Goal: Task Accomplishment & Management: Use online tool/utility

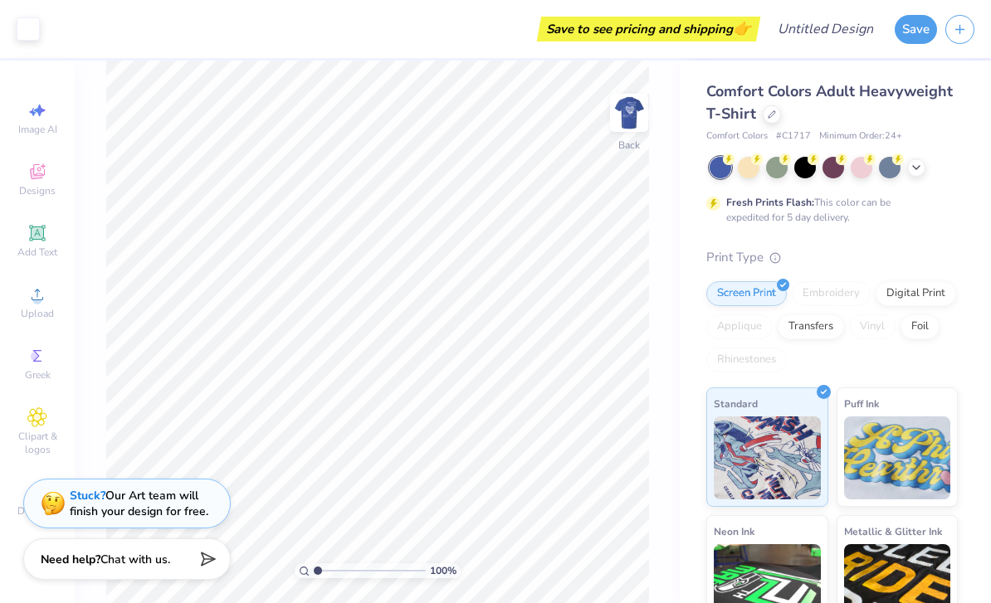
click at [632, 107] on img at bounding box center [629, 112] width 33 height 33
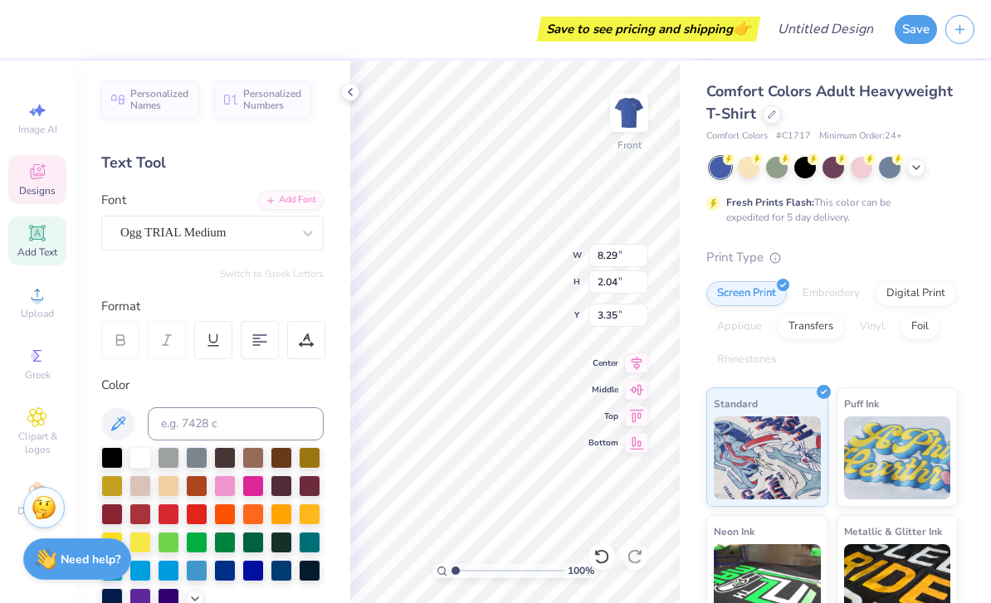
scroll to position [1, 2]
type textarea "Zeta Tau"
type input "6.11"
type input "1.87"
type input "5.54"
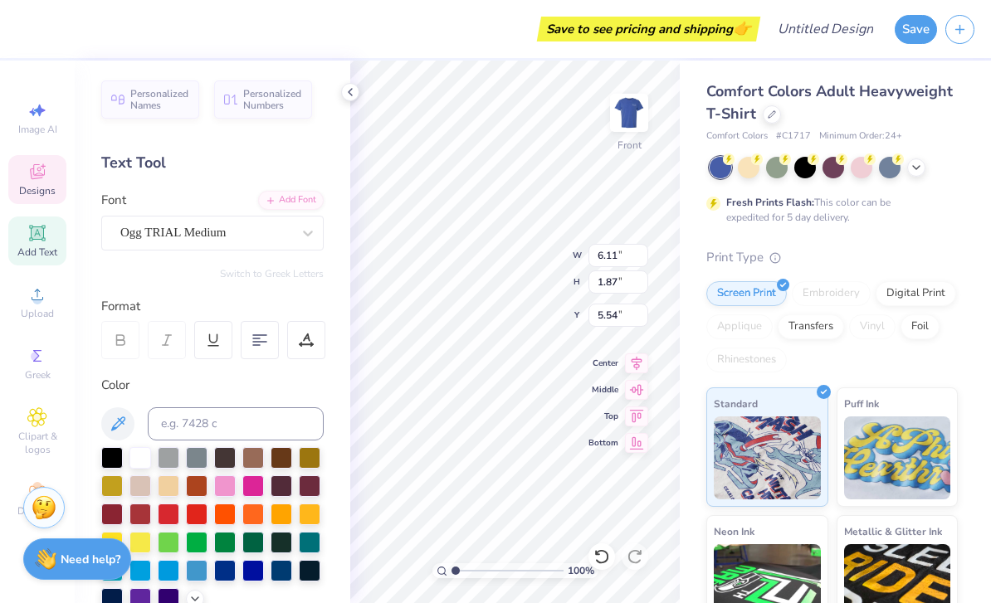
scroll to position [0, 1]
type textarea "O"
type textarea "Alpha"
click at [607, 385] on span "Middle" at bounding box center [603, 388] width 30 height 12
type input "13.51"
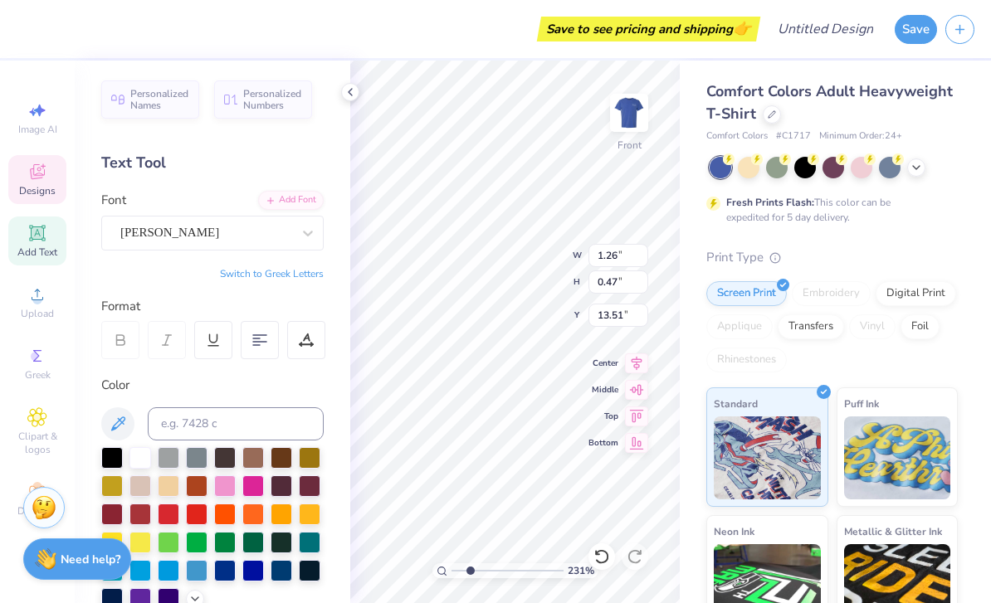
type input "2.3060572124473"
type input "16.81"
type input "2.3060572124473"
type textarea "1898,"
type input "1.28985106924764"
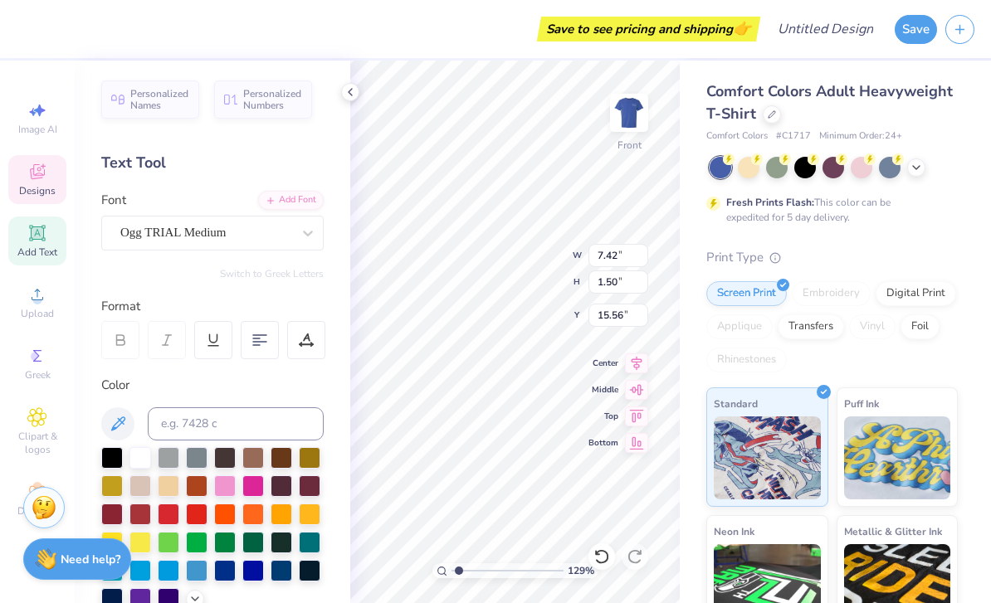
scroll to position [0, 2]
type textarea "Seek The"
type input "1.28985106924764"
type input "15.30"
type input "1.28985106924764"
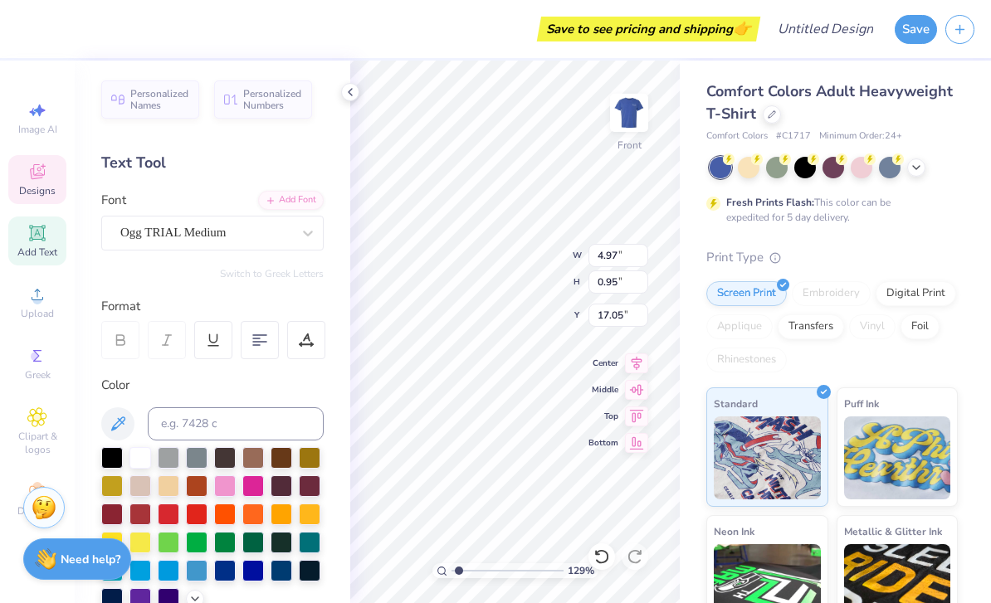
scroll to position [0, 2]
type textarea "Noblest."
type input "1.28985106924764"
type input "15.70"
click at [348, 95] on icon at bounding box center [350, 91] width 13 height 13
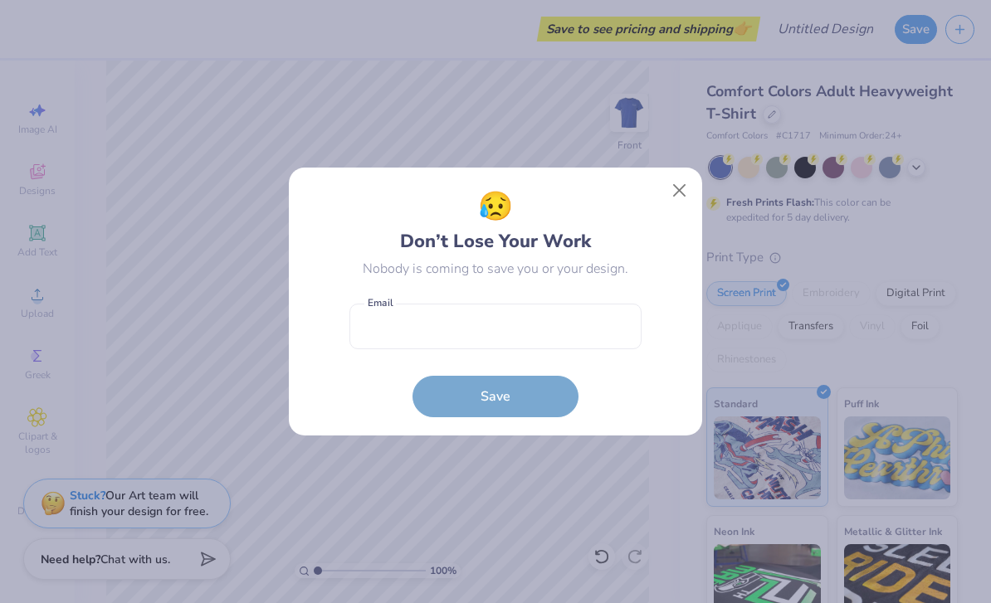
click at [700, 178] on div "😥 Don’t Lose Your Work Nobody is coming to save you or your design. Email is a …" at bounding box center [495, 302] width 413 height 269
click at [680, 189] on button "Close" at bounding box center [680, 191] width 32 height 32
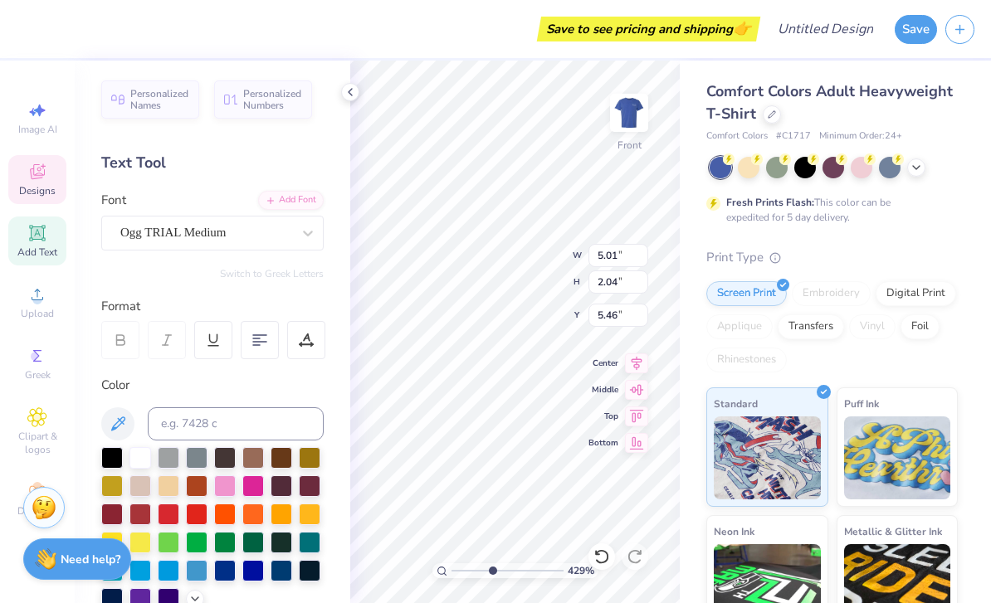
type input "4.28531175623636"
type input "4.92"
type input "4.28531175623636"
type input "5.01"
type input "4.92"
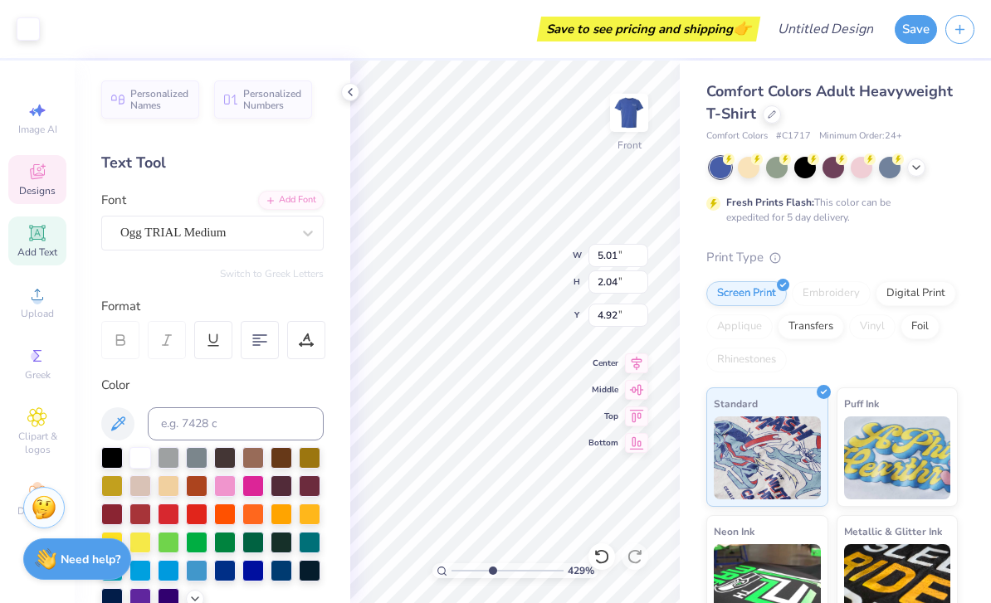
type input "4.28531175623636"
type input "5.75"
click at [349, 100] on div at bounding box center [350, 92] width 18 height 18
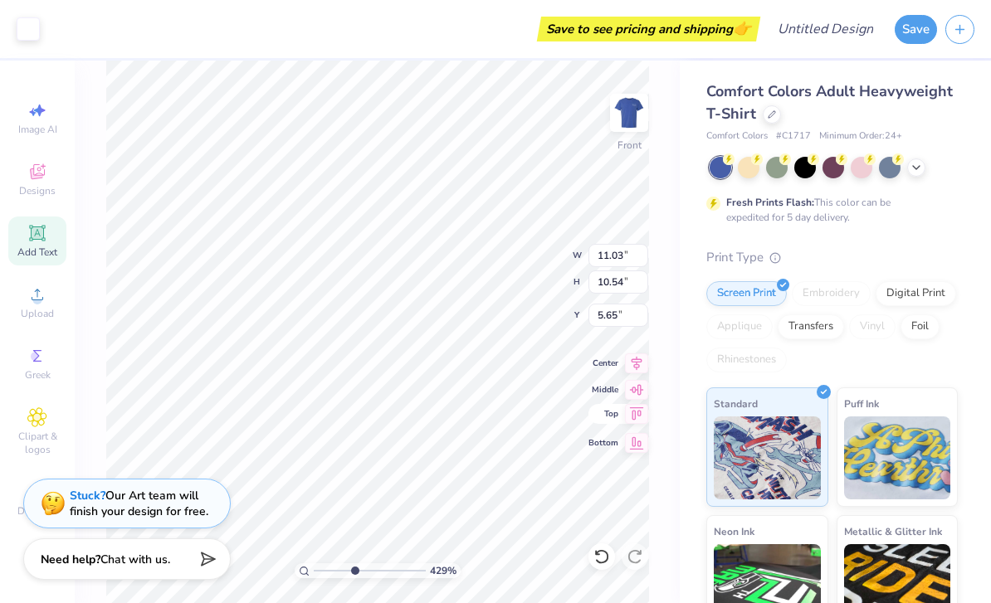
click at [611, 415] on span "Top" at bounding box center [603, 414] width 30 height 12
type input "4.28531175623636"
type input "0.50"
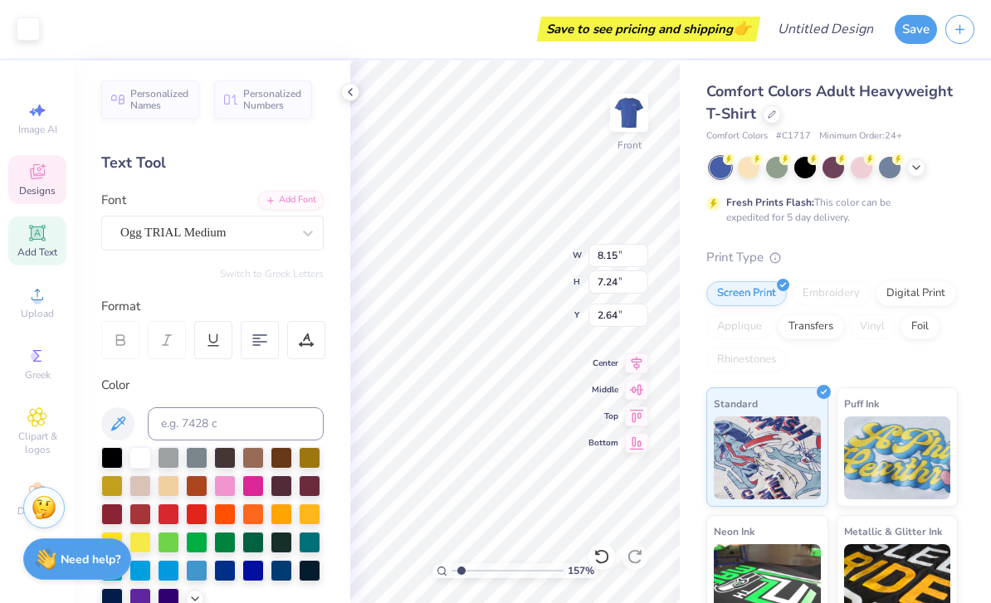
type input "1.56604350883231"
type input "4.93"
click at [349, 96] on icon at bounding box center [350, 91] width 13 height 13
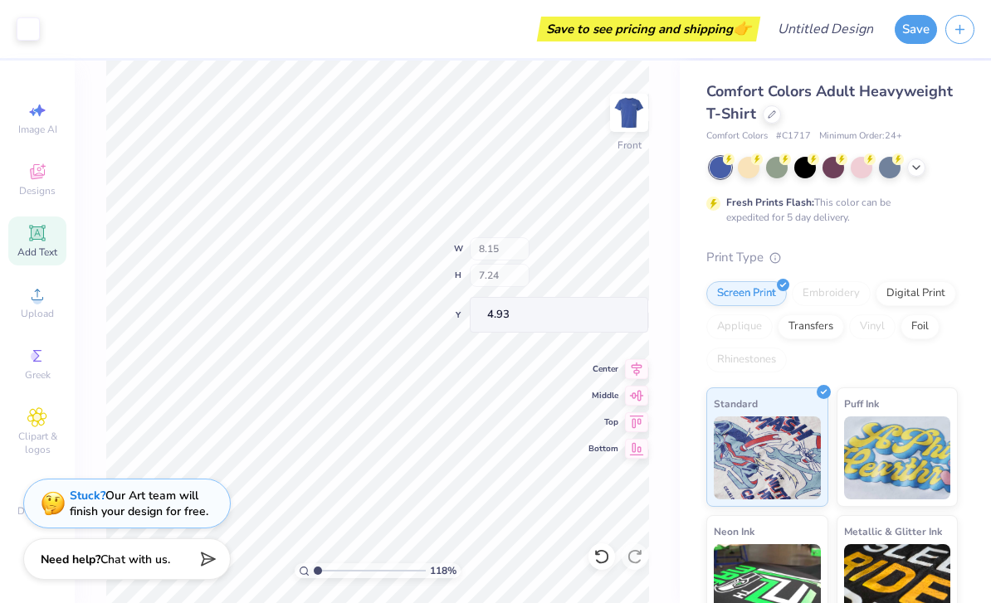
type input "1"
type input "7.17"
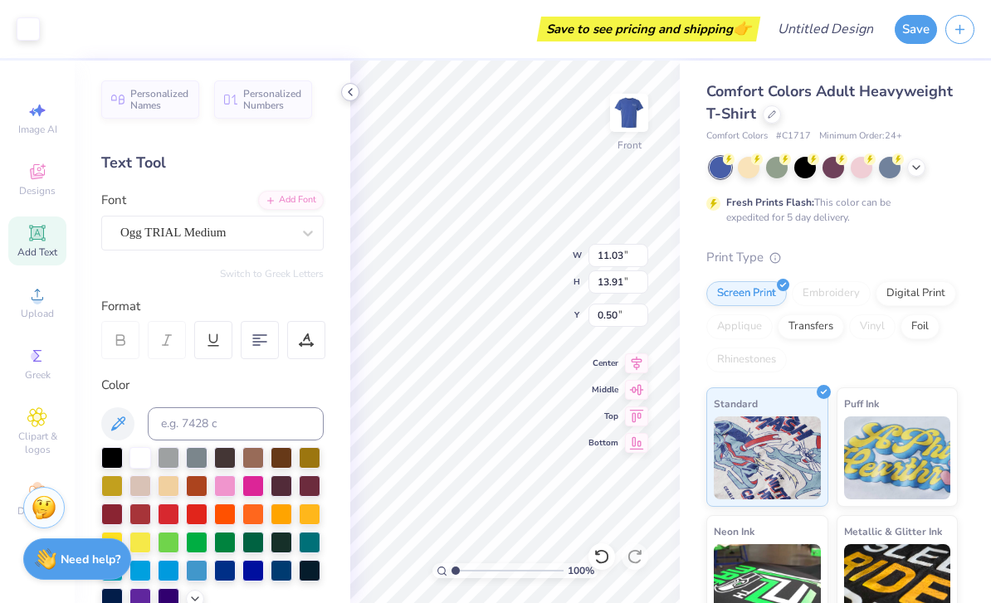
type input "1.51"
type input "4.49"
type input "1.10430185830867"
type input "1.05"
type input "1.10430185830867"
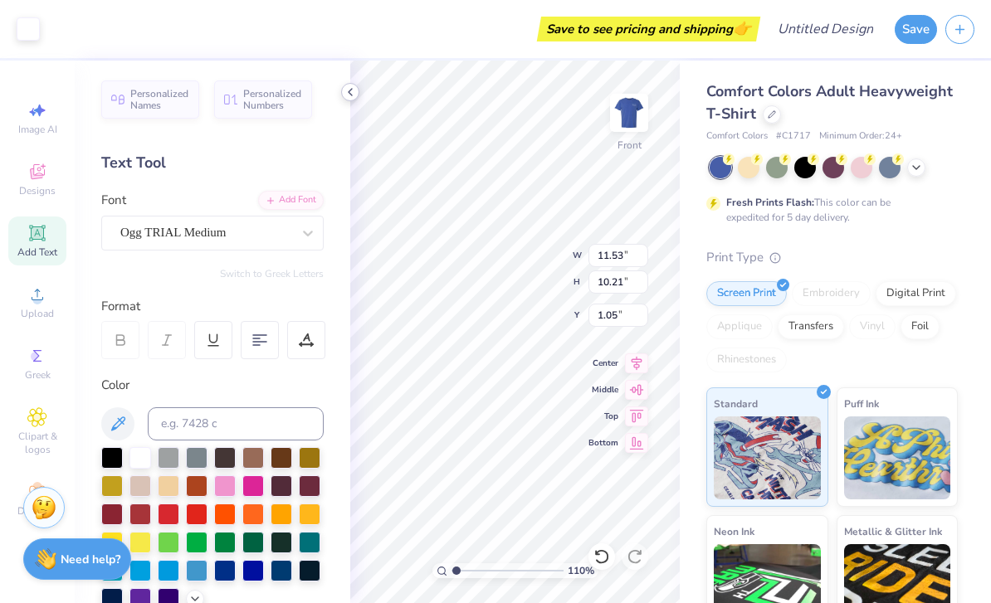
type input "4.52"
type input "1.10430185830867"
type input "4.83"
type input "1.10430185830867"
type input "4.52"
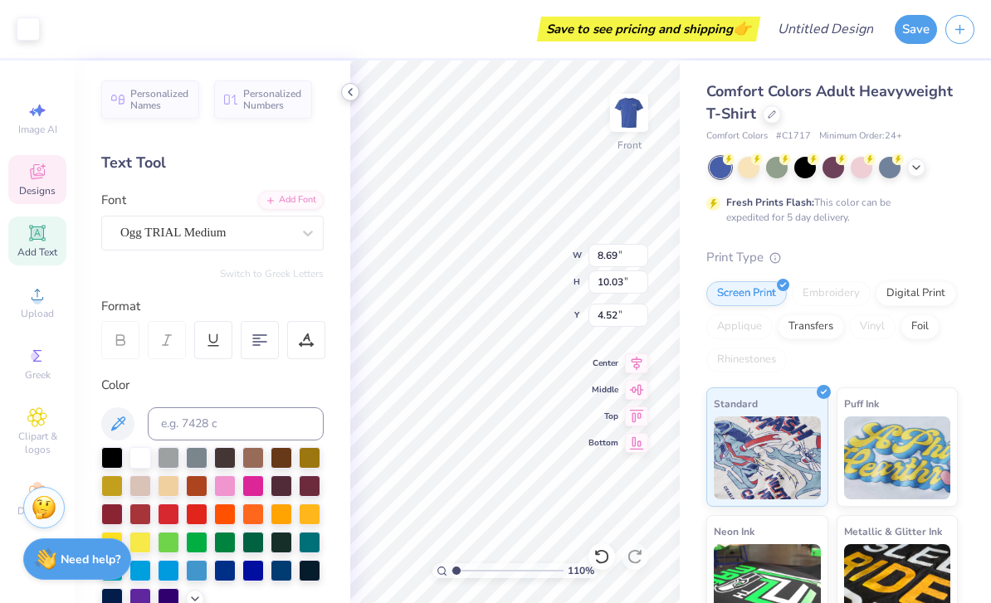
type input "1.10430185830867"
type input "8.15"
type input "7.24"
type input "8.18"
type input "1.10430185830867"
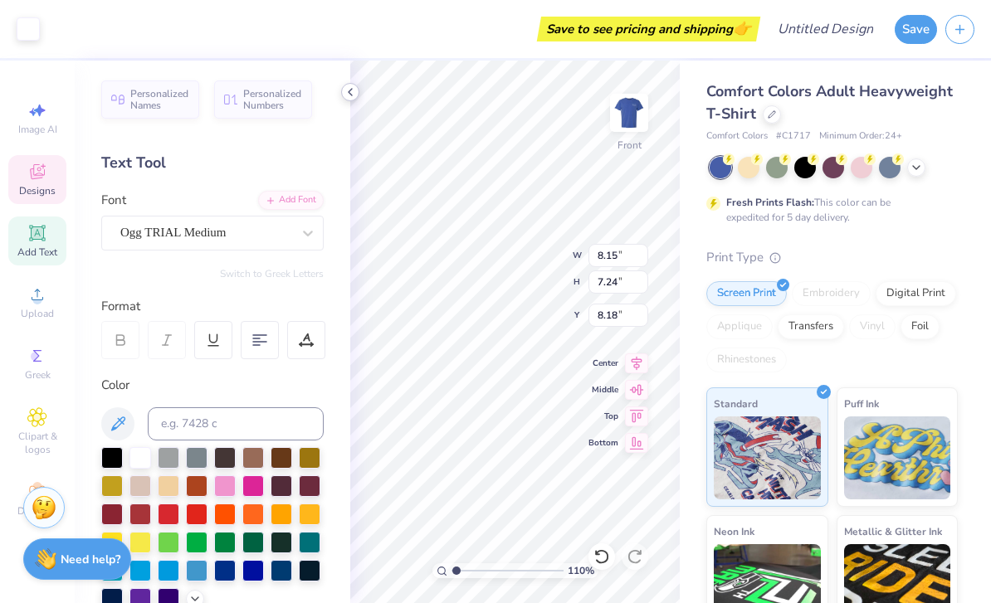
type input "8.21"
type input "1.10430185830867"
type input "7.77"
type input "1.10430185830867"
type input "8.79"
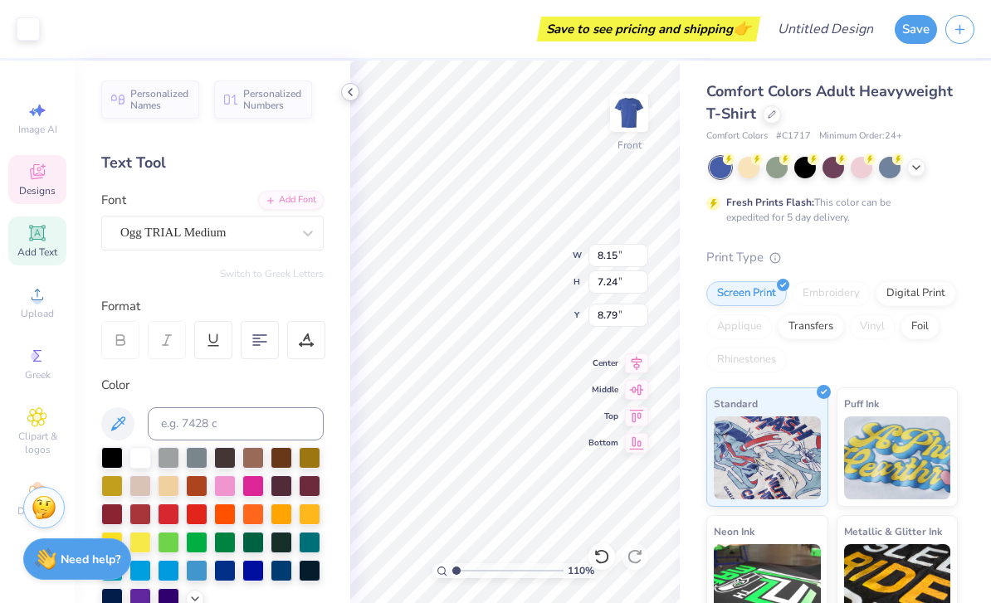
type input "1.10430185830867"
type input "8.69"
type input "10.03"
type input "4.52"
type input "1.10430185830867"
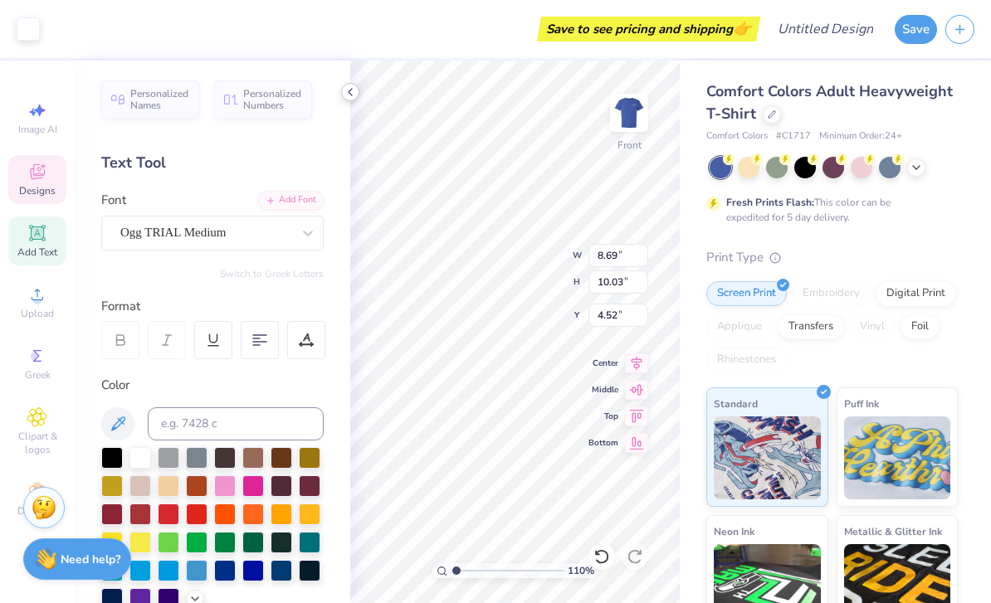
type input "3.72"
click at [346, 94] on icon at bounding box center [350, 91] width 13 height 13
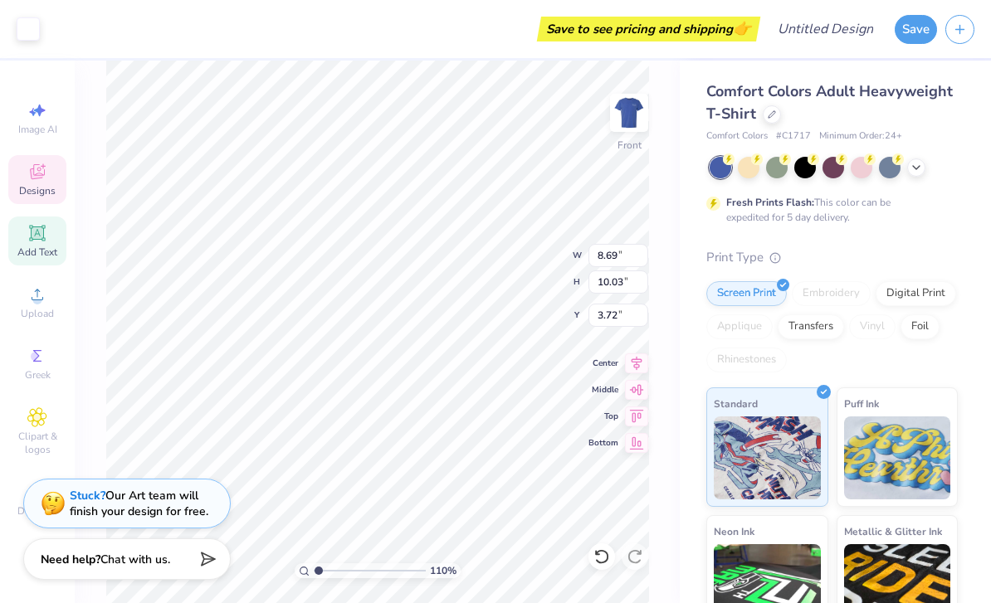
type input "1.10430185830867"
type input "6.15"
type input "1.10430185830867"
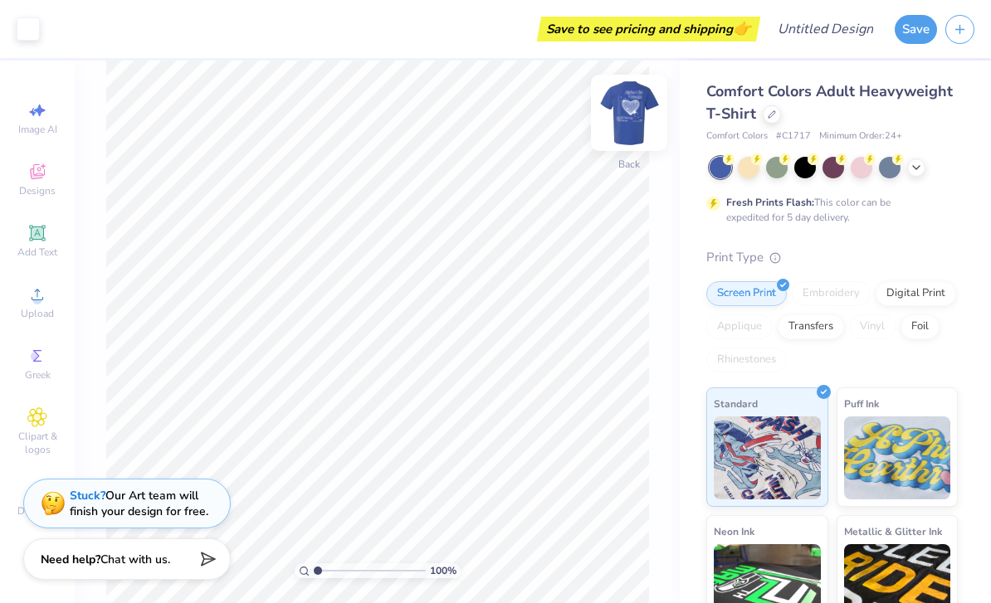
click at [620, 113] on img at bounding box center [629, 113] width 66 height 66
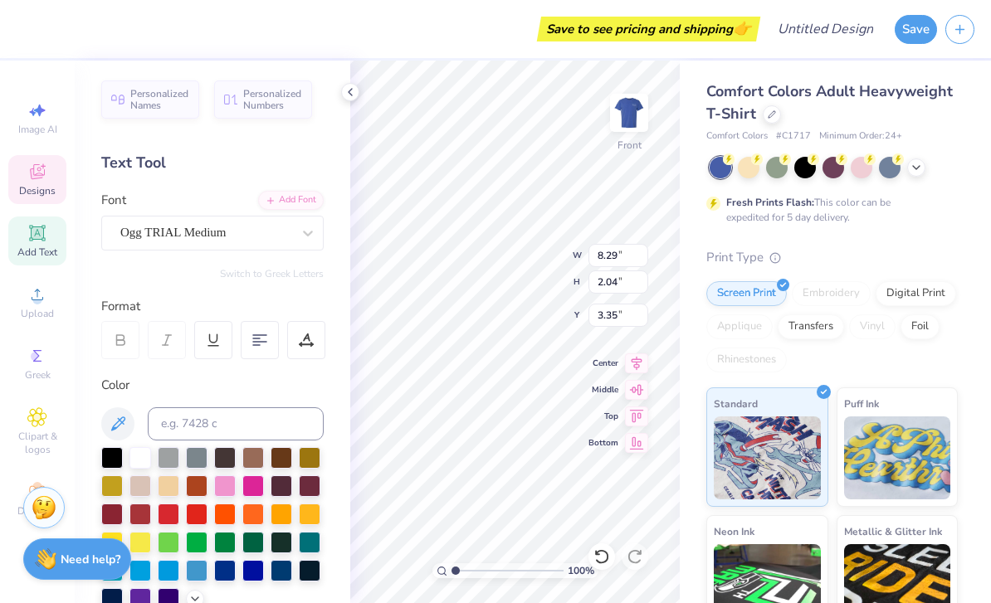
scroll to position [1, 1]
type textarea "A"
type textarea "Zeta Tau"
type input "6.11"
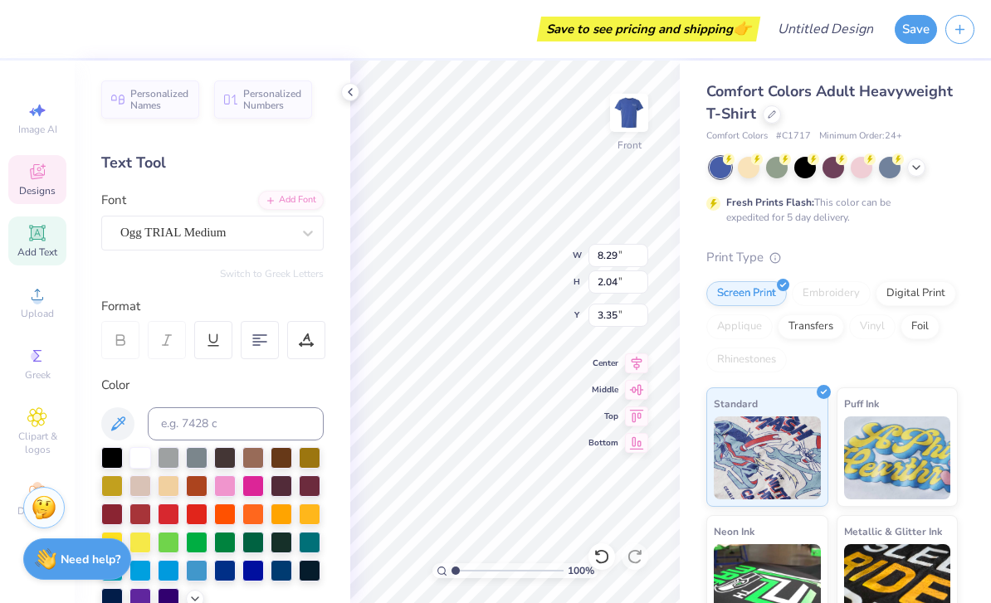
type input "1.87"
type input "5.54"
type textarea "O"
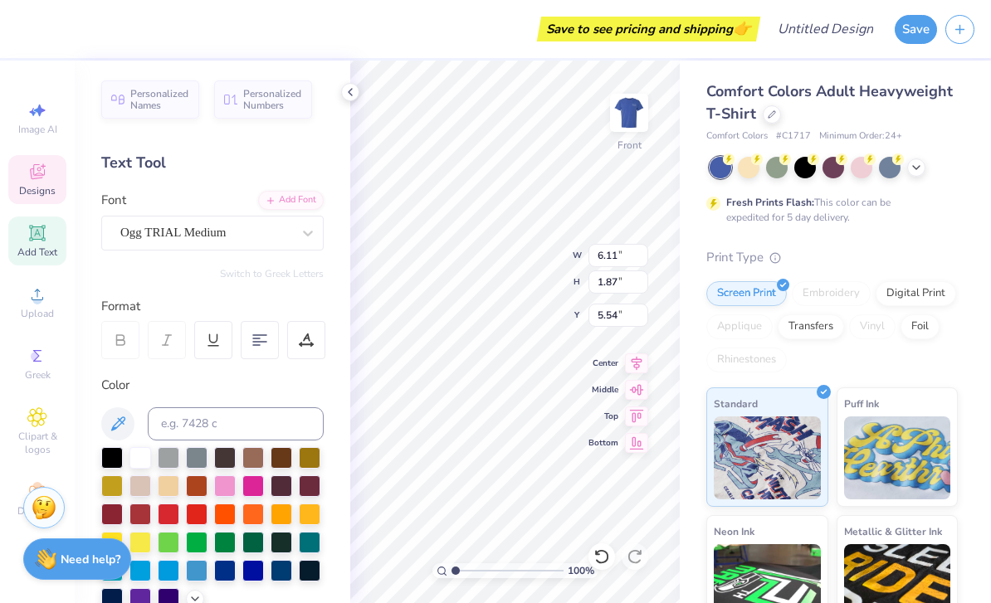
type textarea "Alpha"
type textarea "Noblest"
type textarea "Seek The"
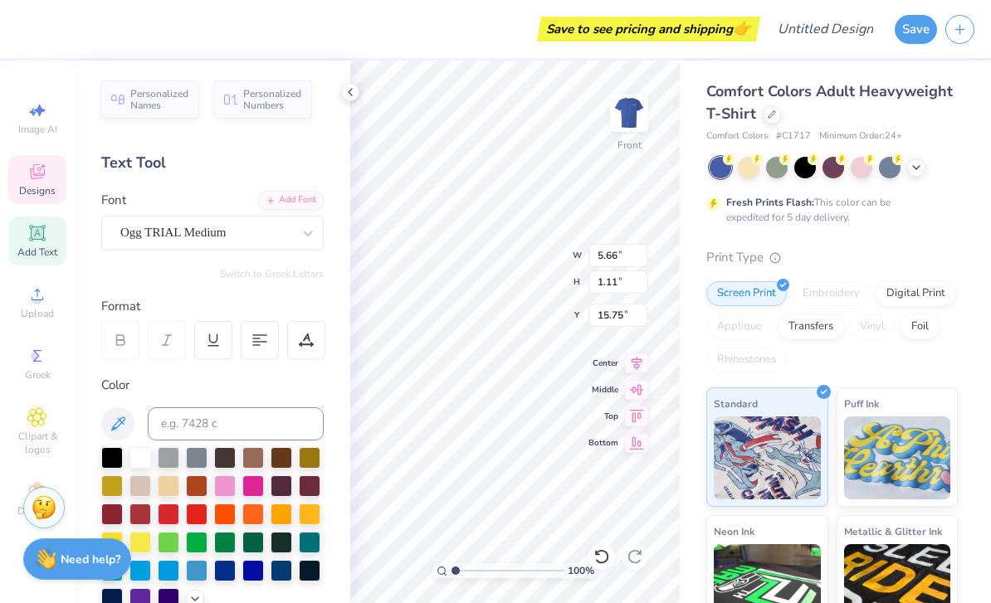
type input "15.30"
click at [610, 388] on span "Middle" at bounding box center [603, 390] width 30 height 12
type input "13.51"
click at [588, 261] on input "1.26" at bounding box center [618, 255] width 60 height 23
type input "1.6758706767798"
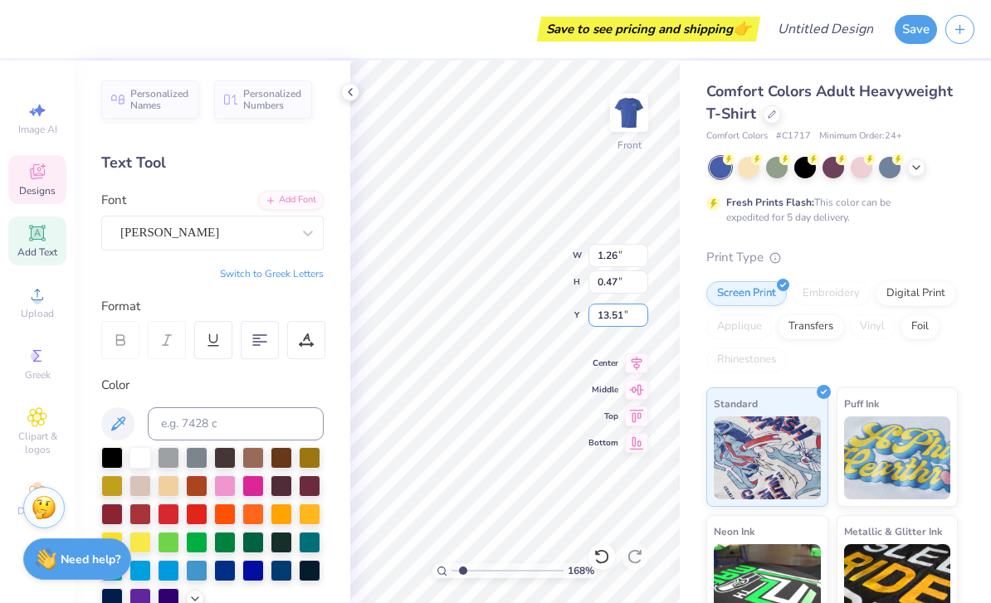
type input "16.97"
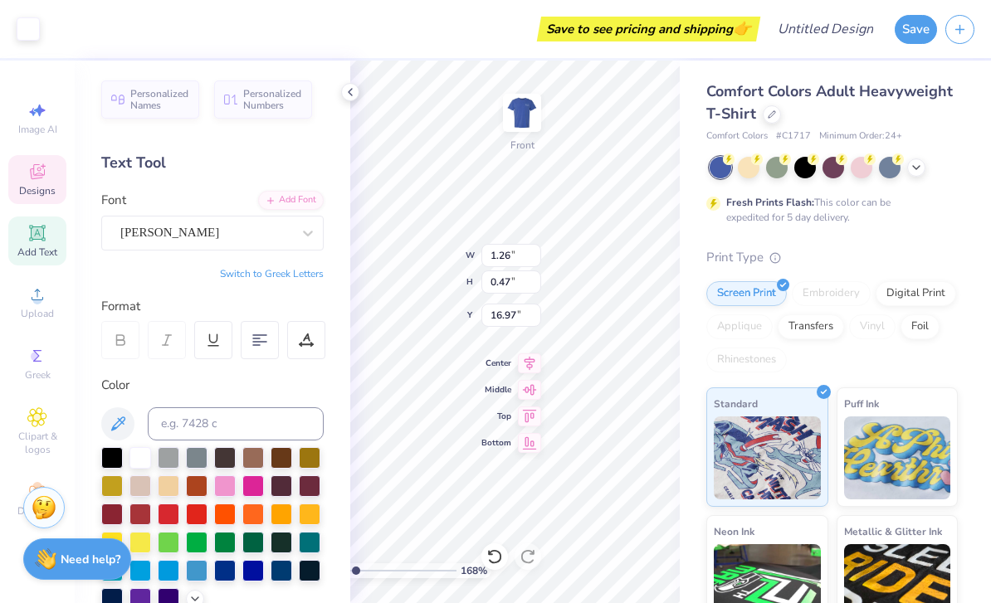
type input "1.6758706767798"
type textarea "1898,"
click at [354, 92] on icon at bounding box center [350, 91] width 13 height 13
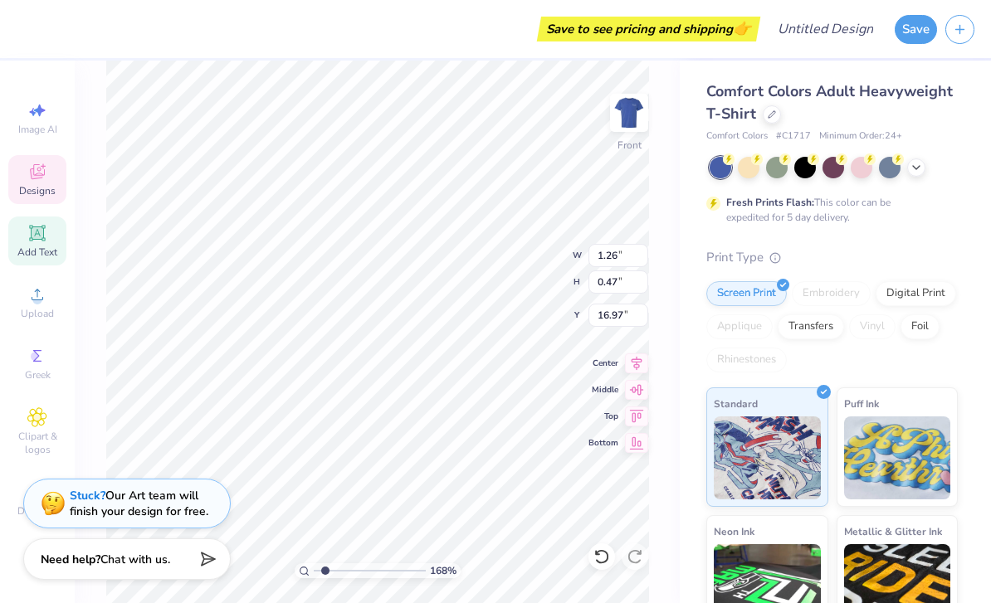
scroll to position [0, 0]
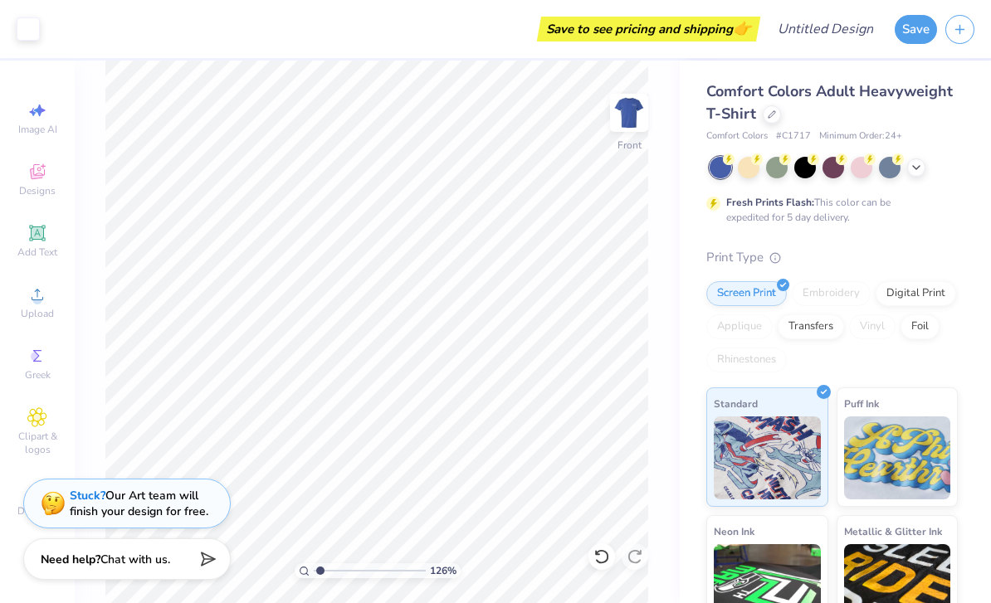
type input "1"
